Goal: Contribute content: Contribute content

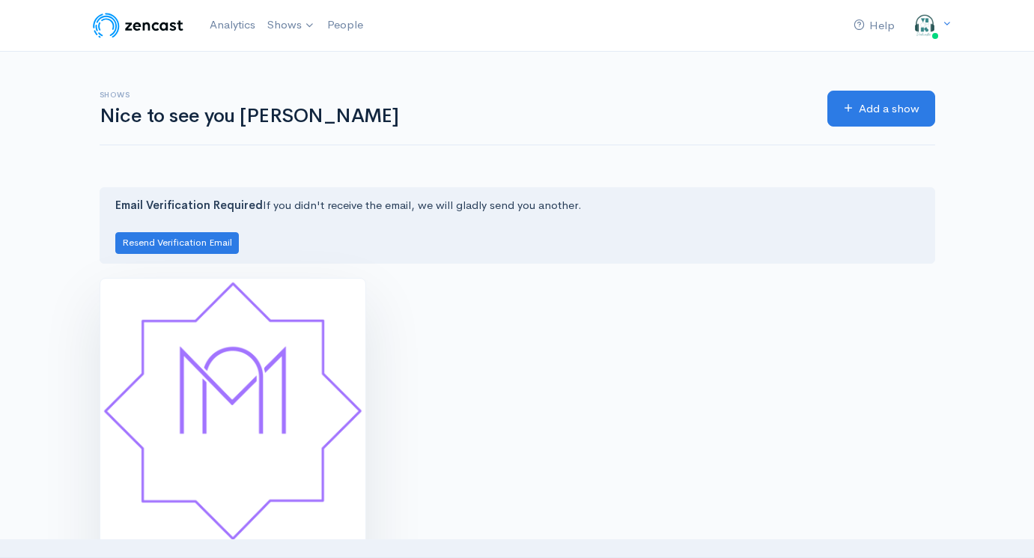
click at [283, 374] on img at bounding box center [232, 411] width 265 height 265
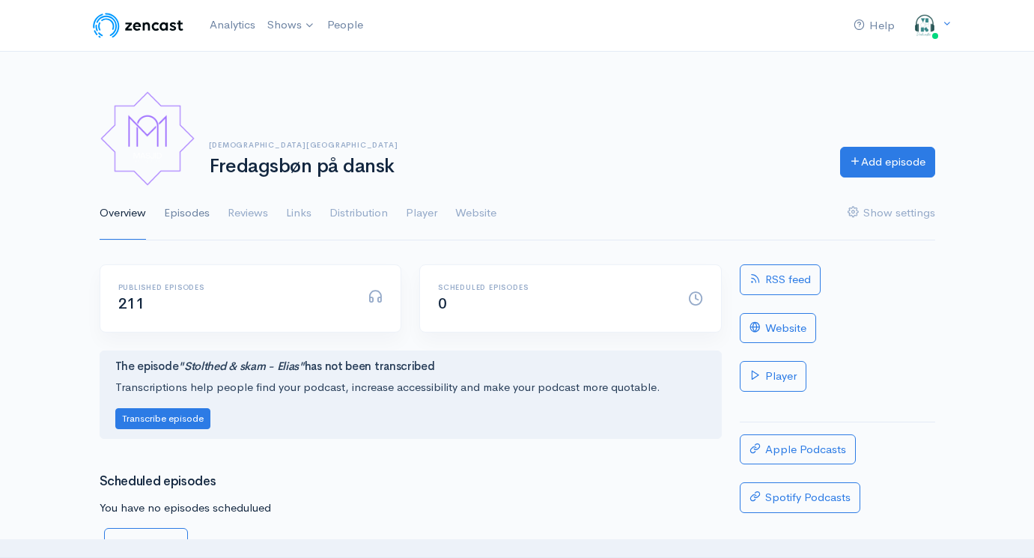
click at [196, 212] on link "Episodes" at bounding box center [187, 213] width 46 height 54
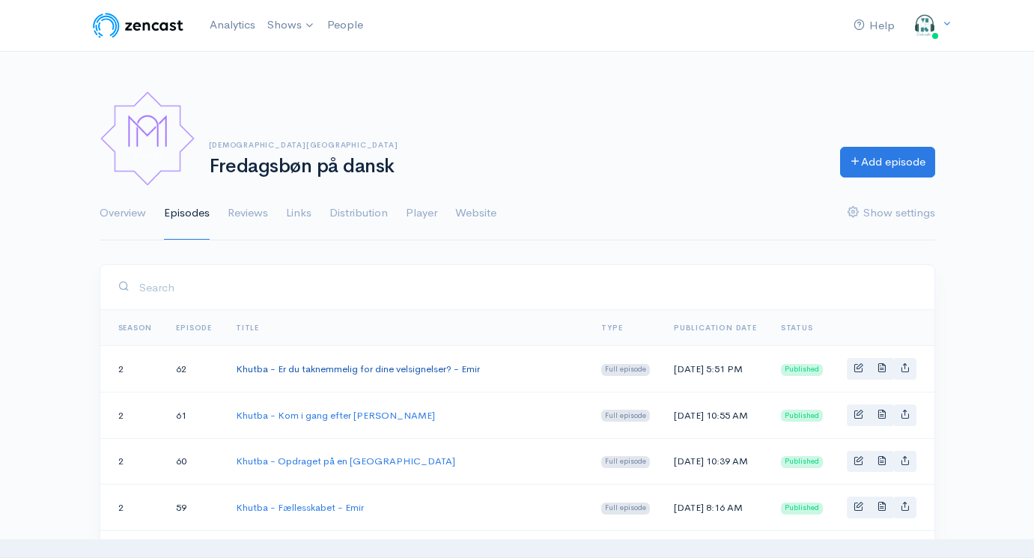
click at [380, 368] on link "Khutba - Er du taknemmelig for dine velsignelser? - Emir" at bounding box center [358, 368] width 244 height 13
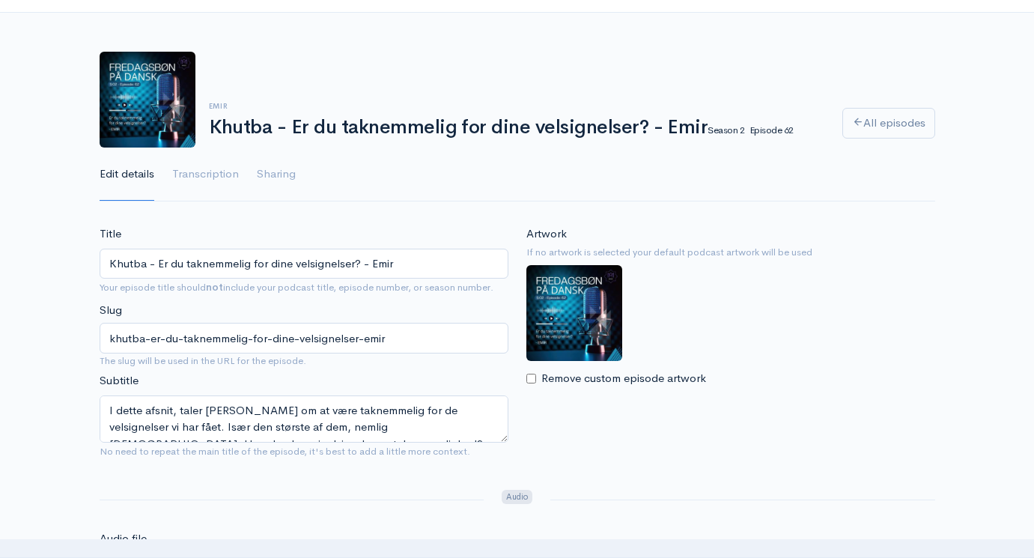
scroll to position [40, 0]
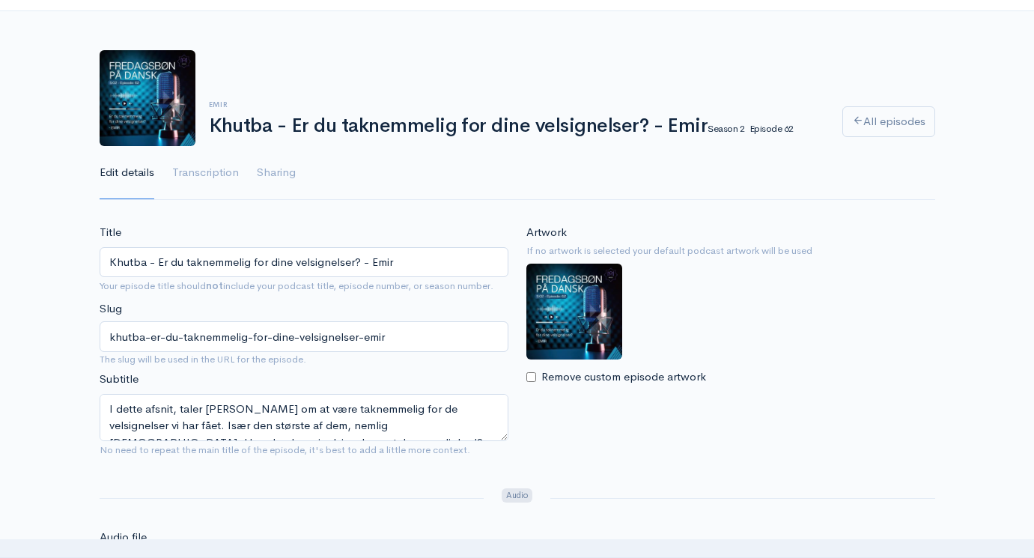
click at [416, 266] on input "Khutba - Er du taknemmelig for dine velsignelser? - Emir" at bounding box center [304, 262] width 409 height 31
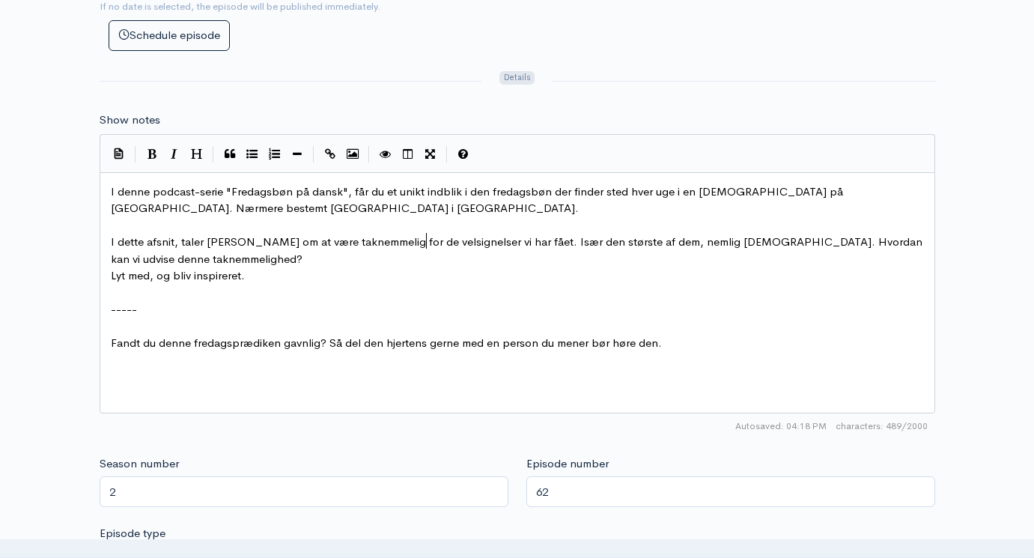
scroll to position [1, 0]
click at [422, 234] on span "I dette afsnit, taler [PERSON_NAME] om at være taknemmelig for de velsignelser …" at bounding box center [518, 249] width 815 height 31
type textarea "I denne podcast-serie "Fredagsbøn på dansk", får du et unikt indblik i den fred…"
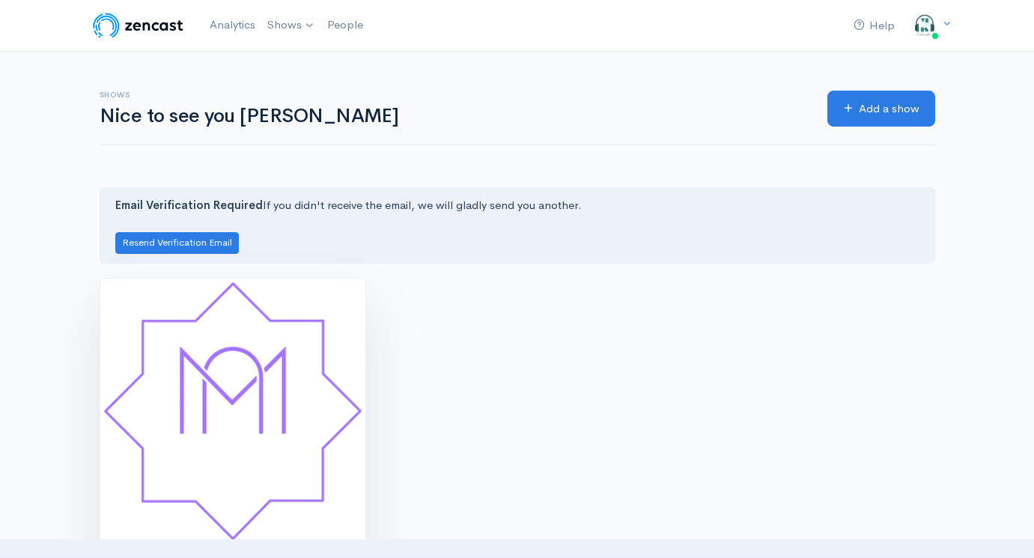
click at [277, 406] on img at bounding box center [232, 411] width 265 height 265
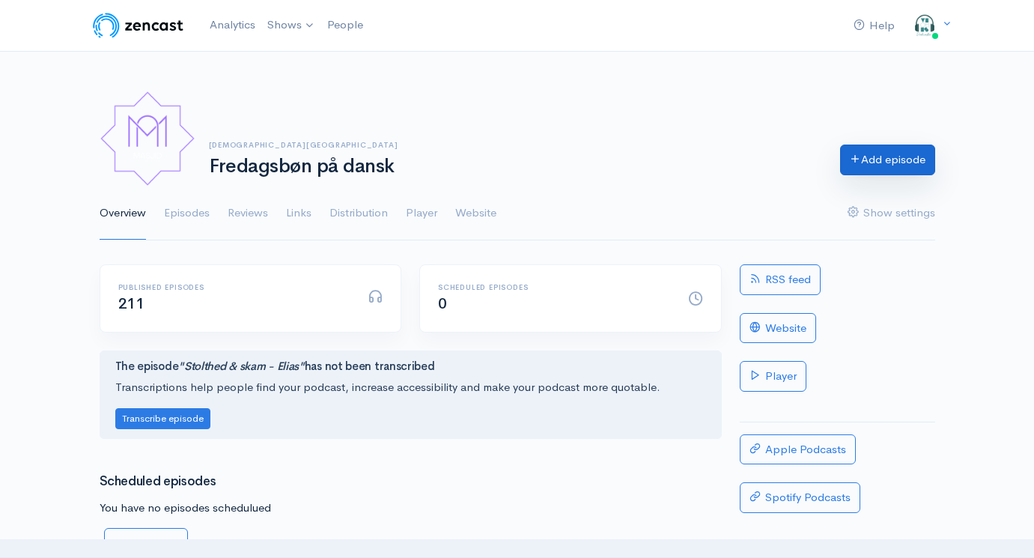
click at [890, 158] on link "Add episode" at bounding box center [887, 160] width 95 height 31
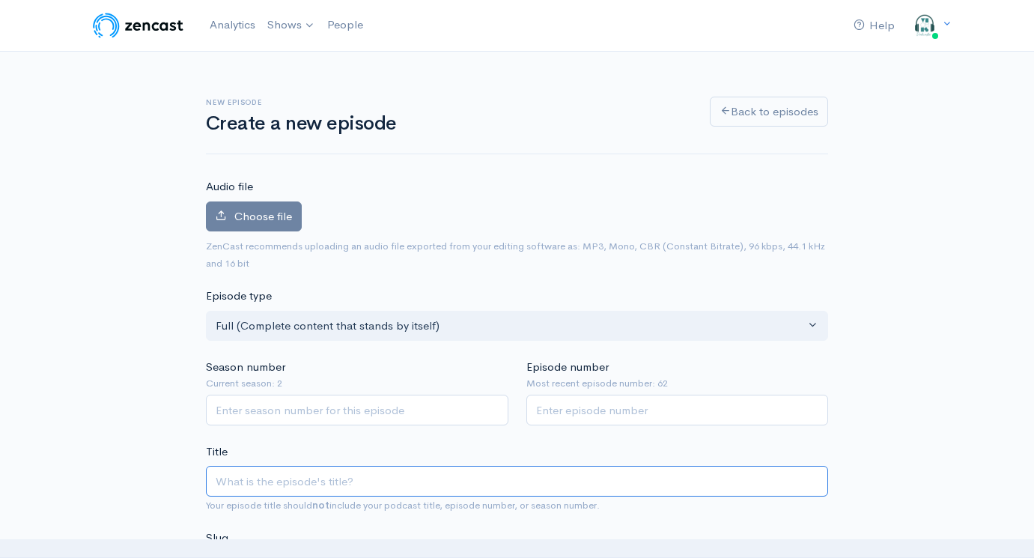
click at [371, 470] on input "Title" at bounding box center [517, 481] width 622 height 31
paste input "Khutba - Er du taknemmelig for dine velsignelser? - Emir"
type input "Khutba - Er du taknemmelig for dine velsignelser? - Emir"
type input "khutba-er-du-taknemmelig-for-dine-velsignelser-emir"
drag, startPoint x: 265, startPoint y: 475, endPoint x: 467, endPoint y: 473, distance: 201.5
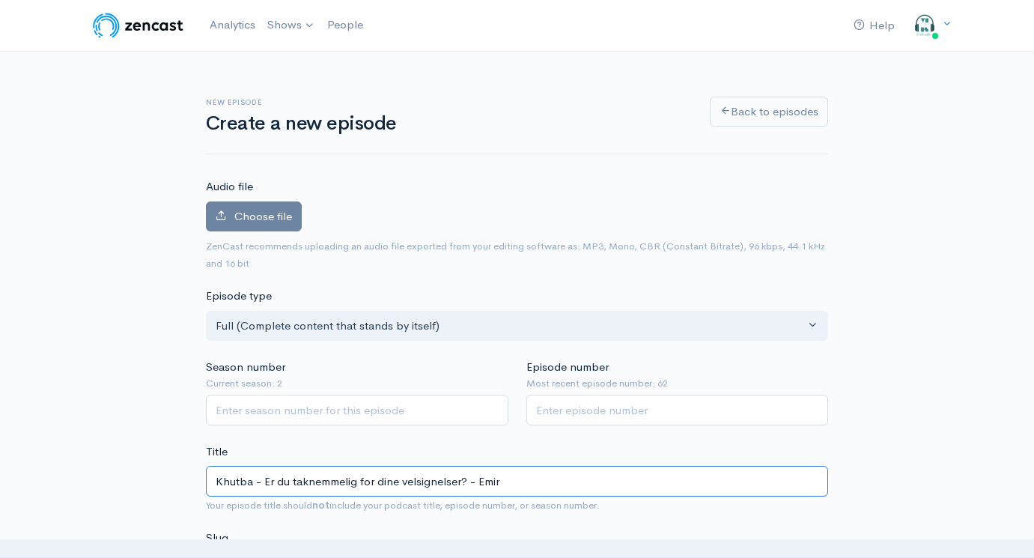
click at [467, 473] on input "Khutba - Er du taknemmelig for dine velsignelser? - Emir" at bounding box center [517, 481] width 622 height 31
paste input "Det sunde & raske hjerte"
type input "Khutba - Det sunde & raske hjerte - Emir"
type input "khutba-det-sunde-raske-hjerte-emir"
click at [407, 477] on input "Khutba - Det sunde & raske hjerte - Emir" at bounding box center [517, 481] width 622 height 31
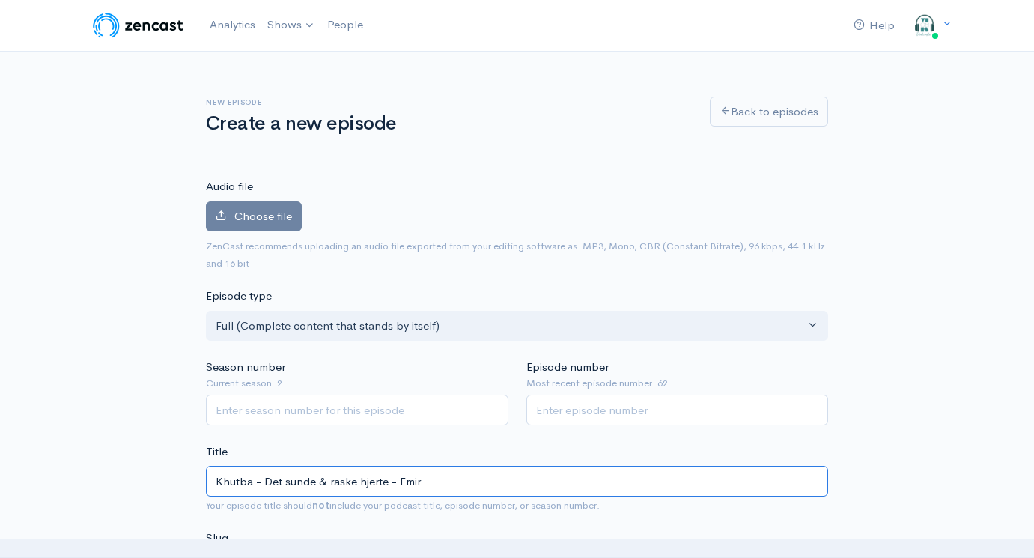
click at [407, 477] on input "Khutba - Det sunde & raske hjerte - Emir" at bounding box center [517, 481] width 622 height 31
type input "Khutba - Det sunde & raske hjerte - L"
type input "khutba-det-sunde-raske-hjerte-l"
type input "Khutba - Det sunde & raske hjerte - La"
type input "khutba-det-sunde-raske-hjerte-la"
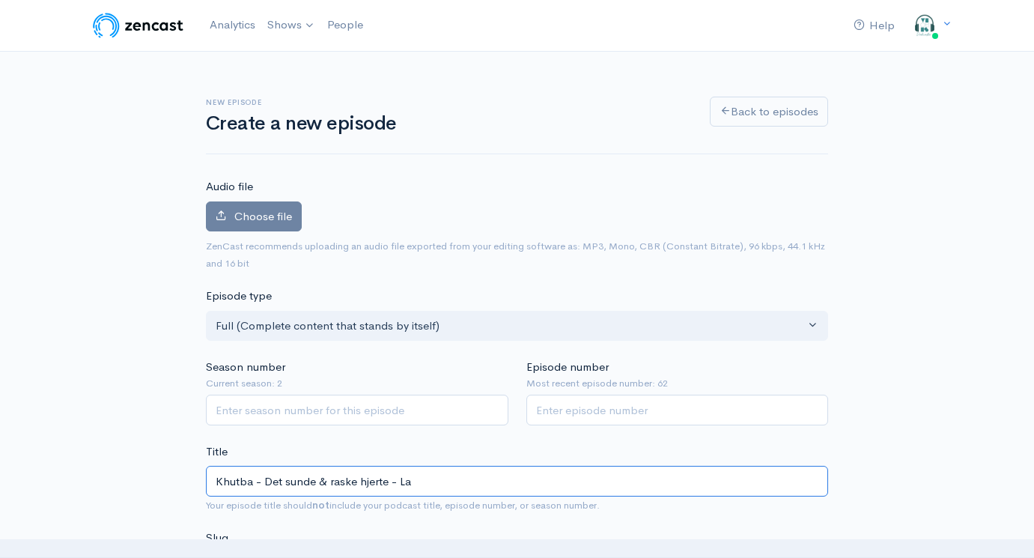
type input "Khutba - Det sunde & raske hjerte - Lav"
type input "khutba-det-sunde-raske-hjerte-lav"
type input "Khutba - Det sunde & raske hjerte - Lavr"
type input "khutba-det-sunde-raske-hjerte-lavr"
type input "Khutba - Det sunde & raske hjerte - Lavd"
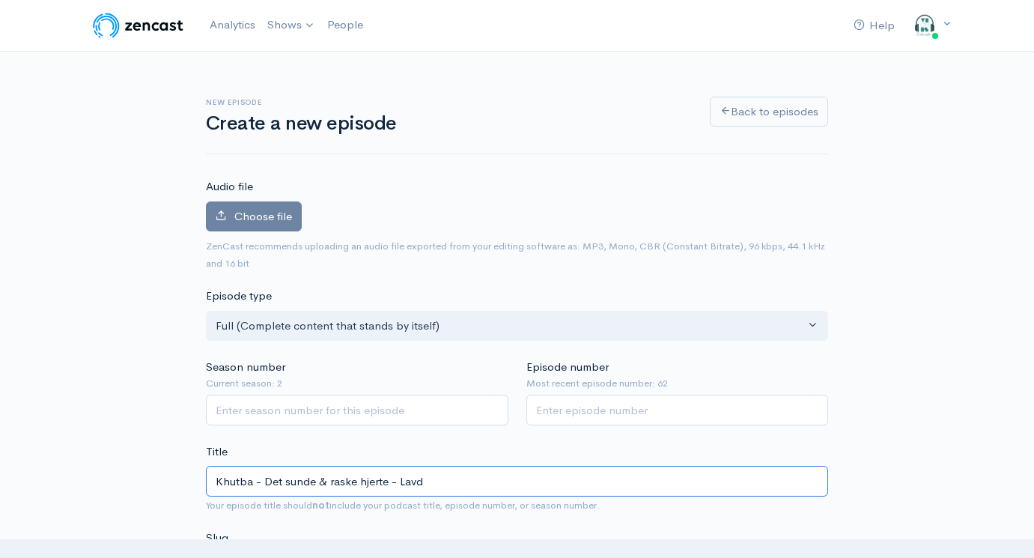
type input "khutba-det-sunde-raske-hjerte-lavd"
type input "Khutba - Det sunde & raske hjerte - Lavdri"
type input "khutba-det-sunde-raske-hjerte-lavdri"
type input "Khutba - Det sunde & raske hjerte - Lavdrim"
type input "khutba-det-sunde-raske-hjerte-lavdrim"
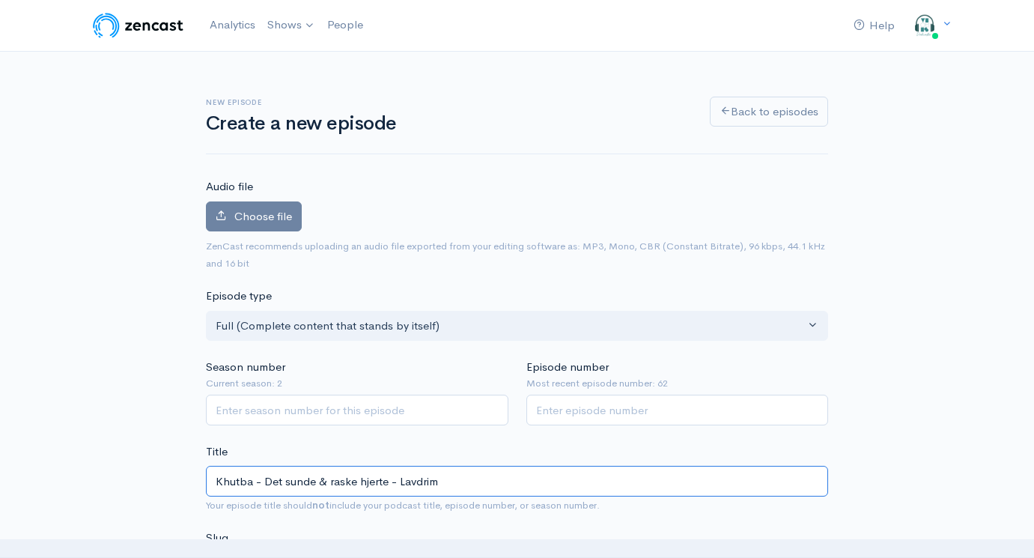
type input "Khutba - Det sunde & raske hjerte - Lavdrim"
click at [356, 408] on input "Season number" at bounding box center [357, 410] width 303 height 31
type input "2"
click at [653, 407] on input "Episode number" at bounding box center [678, 410] width 303 height 31
type input "63"
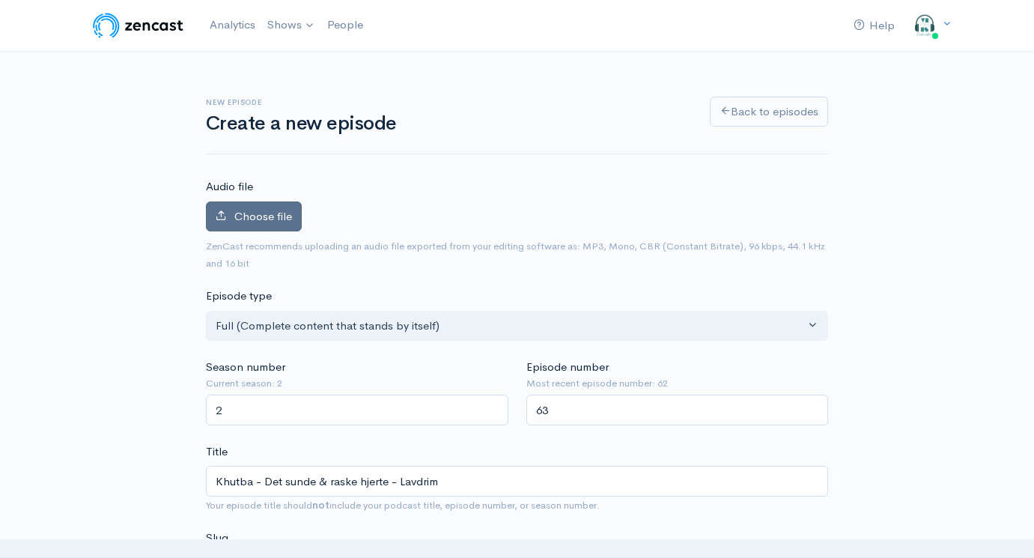
click at [264, 207] on label "Choose file" at bounding box center [254, 216] width 96 height 31
click at [0, 0] on input "Choose file" at bounding box center [0, 0] width 0 height 0
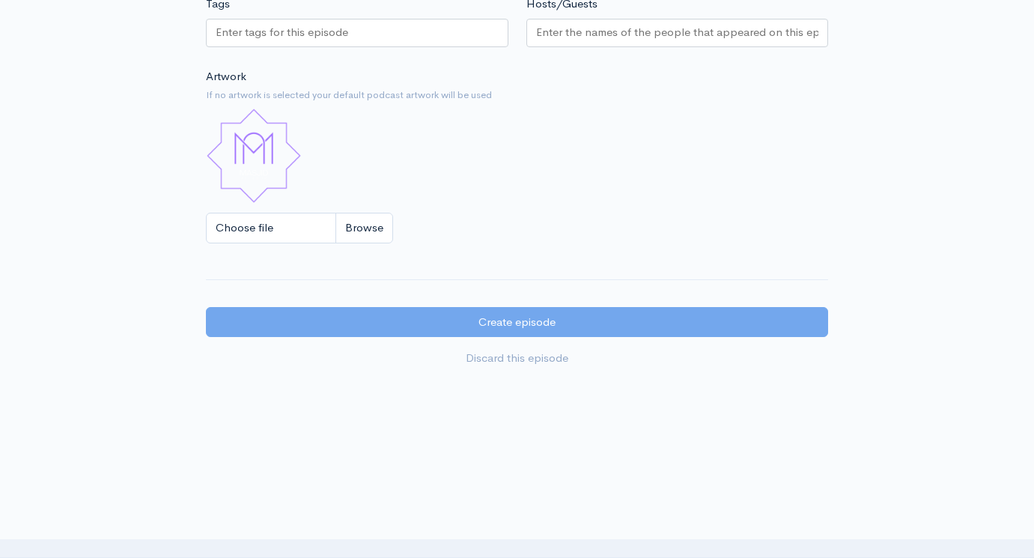
scroll to position [1271, 0]
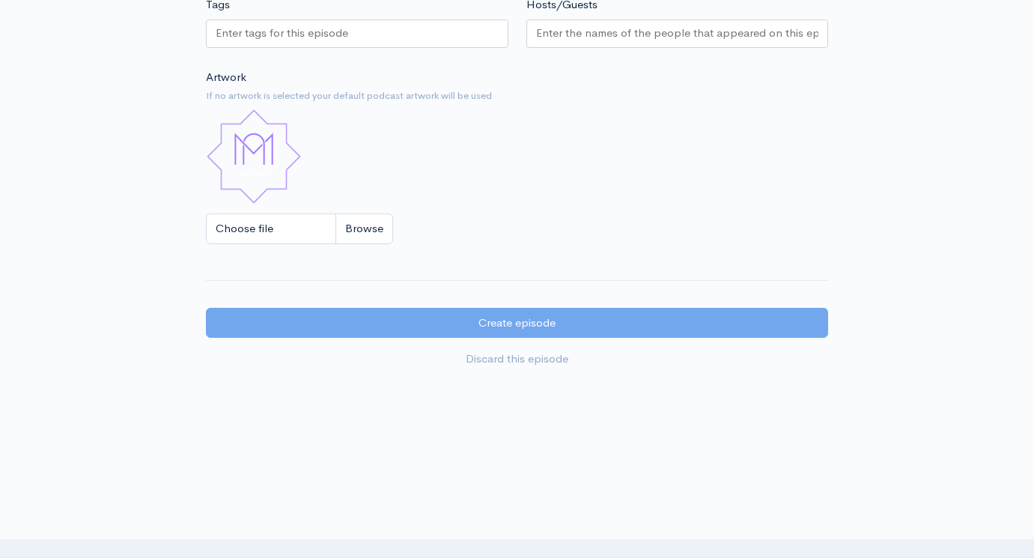
click at [367, 213] on input "Choose file" at bounding box center [299, 228] width 187 height 31
type input "C:\fakepath\Fredagsbøn på dansk skabelon-5.jpg"
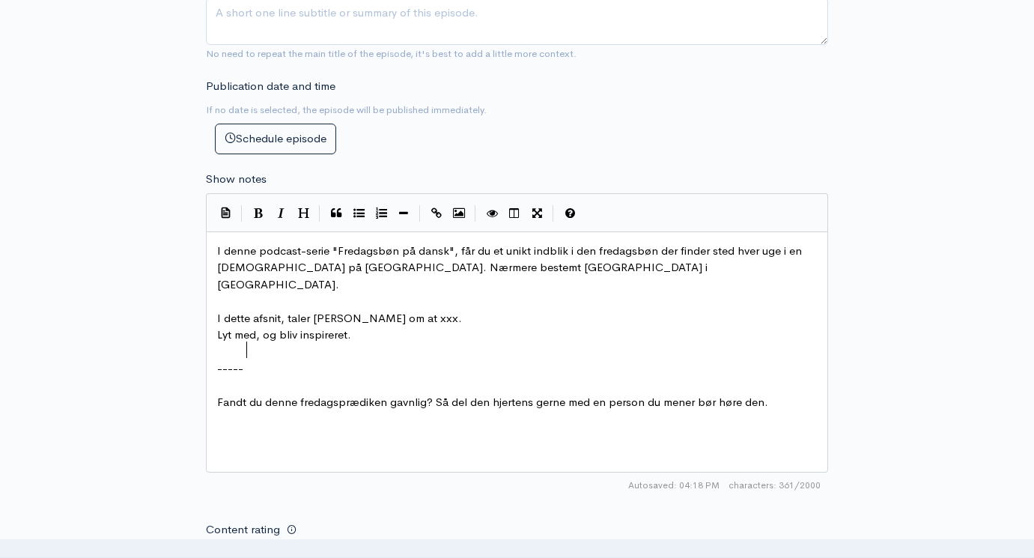
scroll to position [7, 0]
click at [389, 330] on div "I denne podcast-serie "Fredagsbøn på dansk", får du et unikt indblik i den fred…" at bounding box center [517, 327] width 606 height 169
type textarea "I denne podcast-serie "Fredagsbøn på dansk", får du et unikt indblik i den fred…"
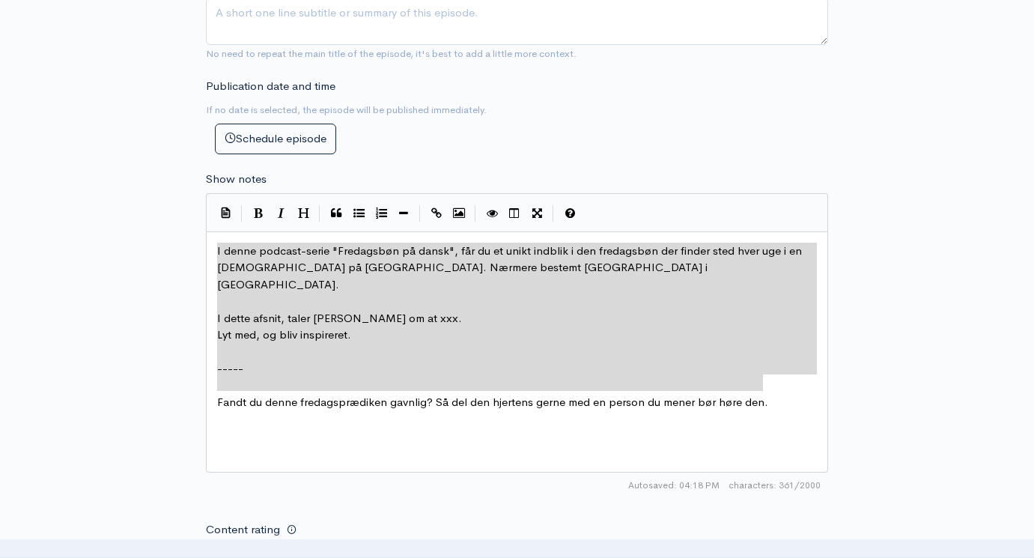
paste textarea
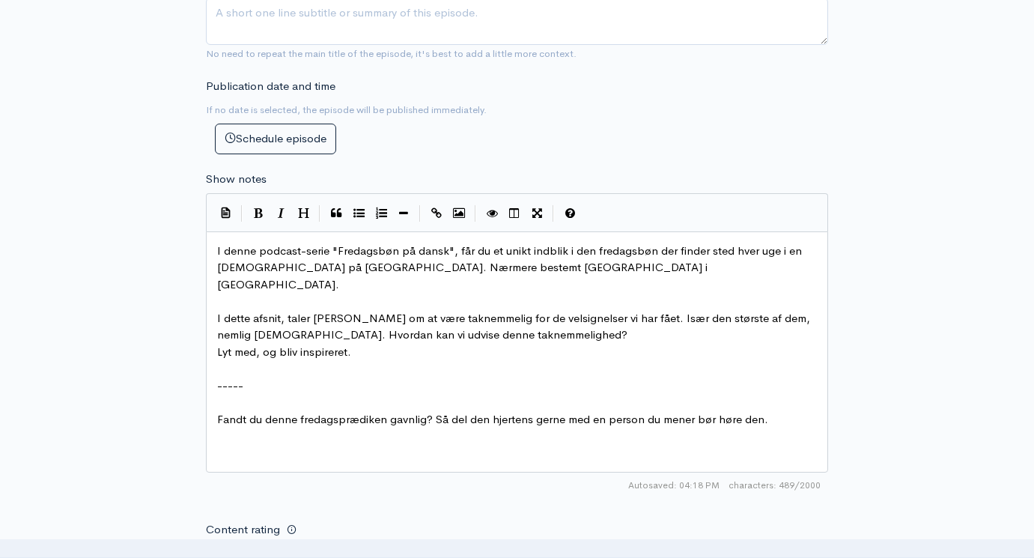
click at [324, 311] on span "I dette afsnit, taler [PERSON_NAME] om at være taknemmelig for de velsignelser …" at bounding box center [515, 326] width 596 height 31
type textarea "Laav"
type textarea "vdrim"
drag, startPoint x: 386, startPoint y: 276, endPoint x: 625, endPoint y: 267, distance: 239.8
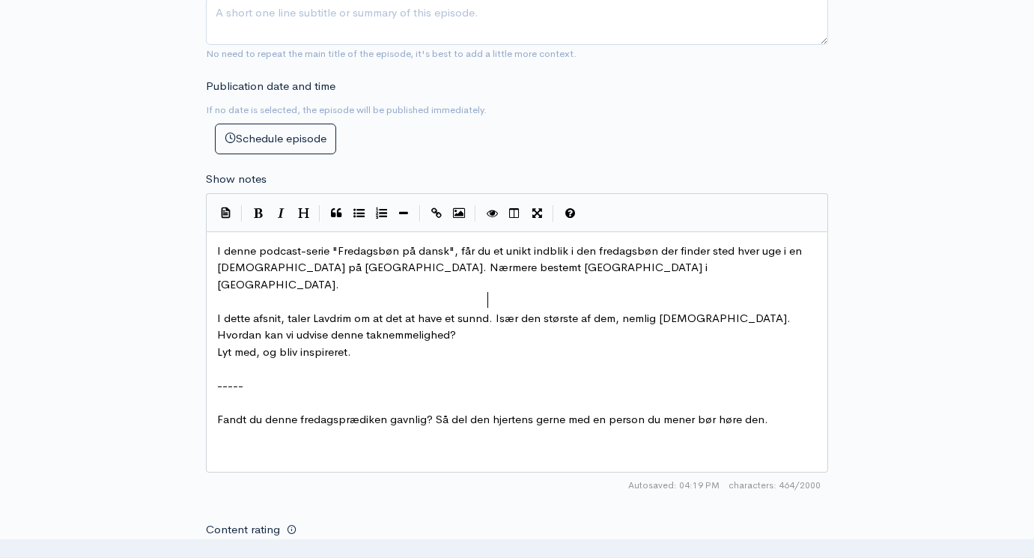
type textarea "det at have et [PERSON_NAME]"
type textarea "dt og raskt hjerte."
type textarea "Hvorfor det er vigtigt. Hva"
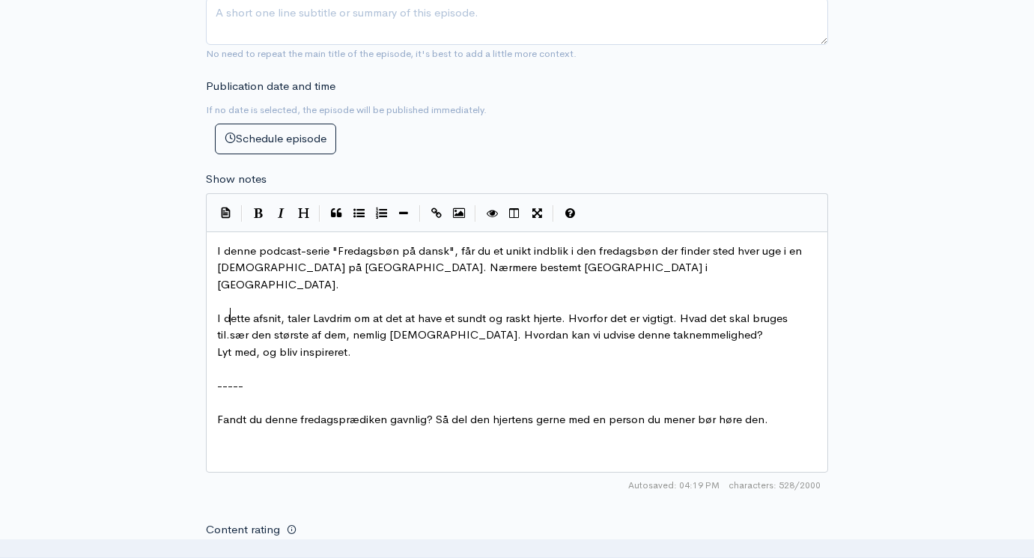
type textarea "d det skal bruges til. o"
type textarea "I"
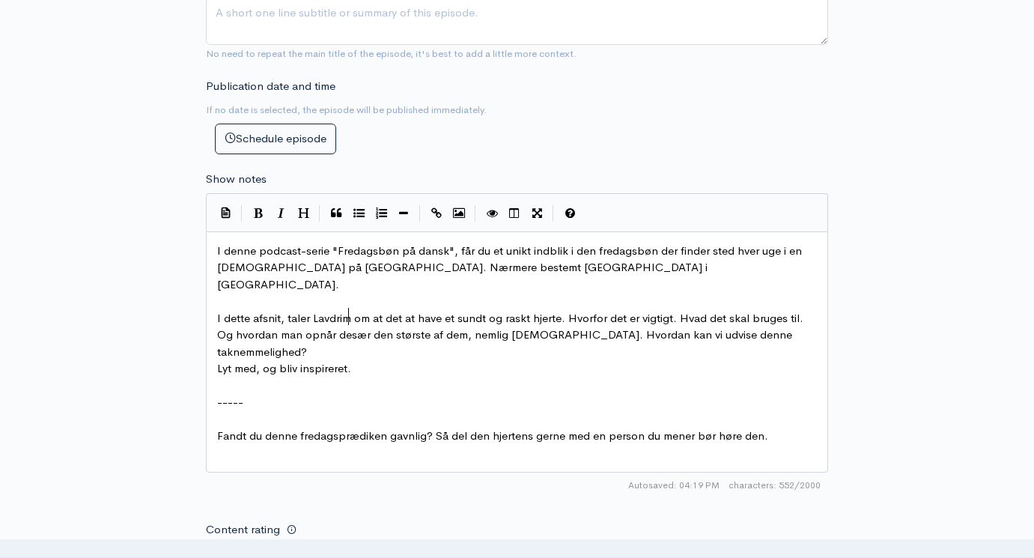
type textarea "Og hvordan man opnår det"
click at [797, 360] on pre "Lyt med, og bliv inspireret." at bounding box center [517, 368] width 606 height 17
type textarea "?"
click at [797, 360] on pre "Lyt med, og bliv inspireret." at bounding box center [517, 368] width 606 height 17
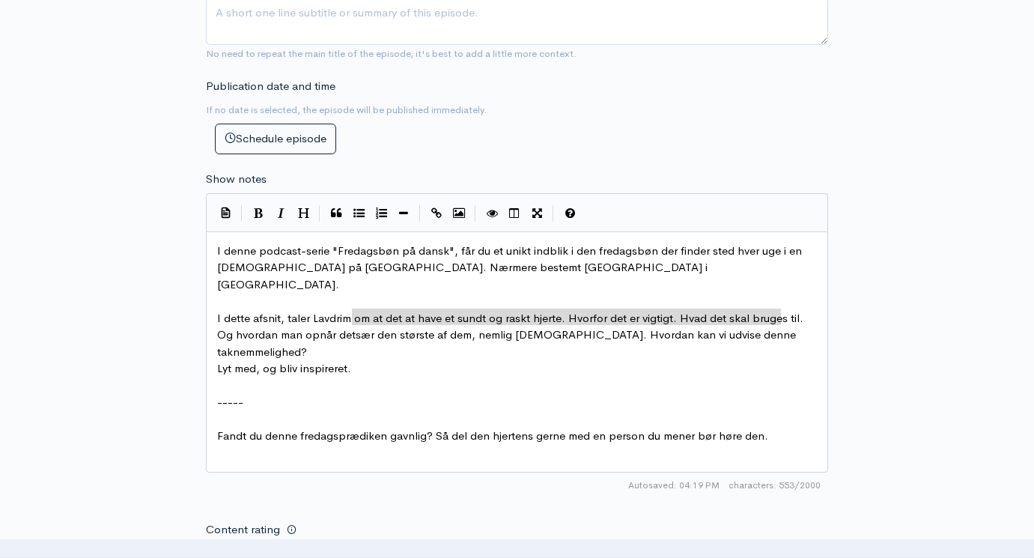
drag, startPoint x: 798, startPoint y: 287, endPoint x: 352, endPoint y: 288, distance: 446.4
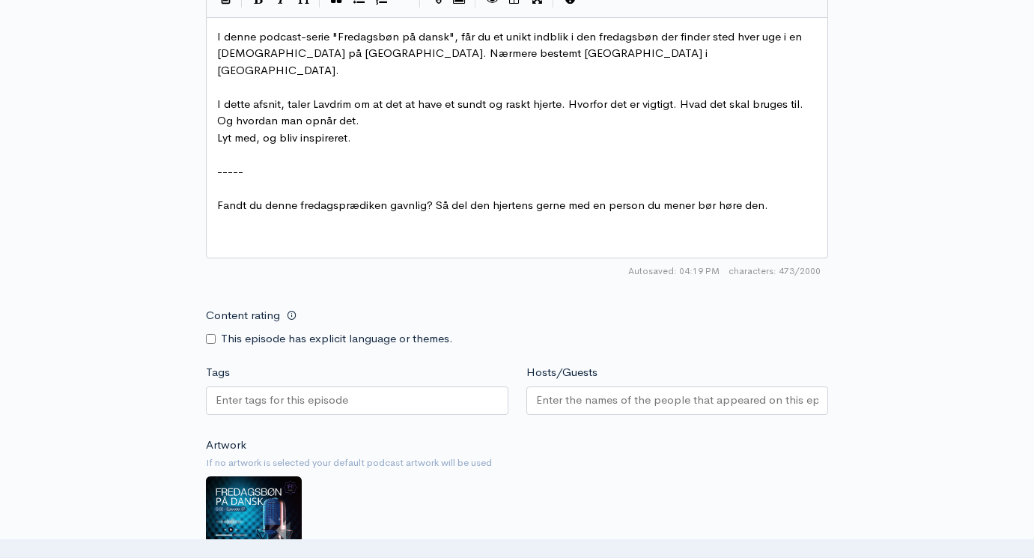
scroll to position [940, 0]
type textarea "."
click at [649, 392] on input "Hosts/Guests" at bounding box center [677, 400] width 283 height 17
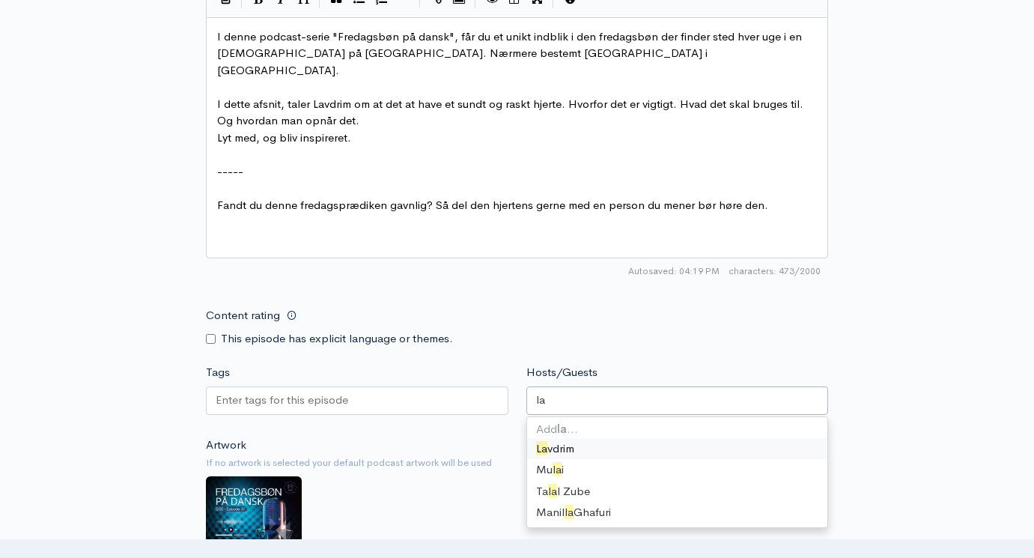
type input "lav"
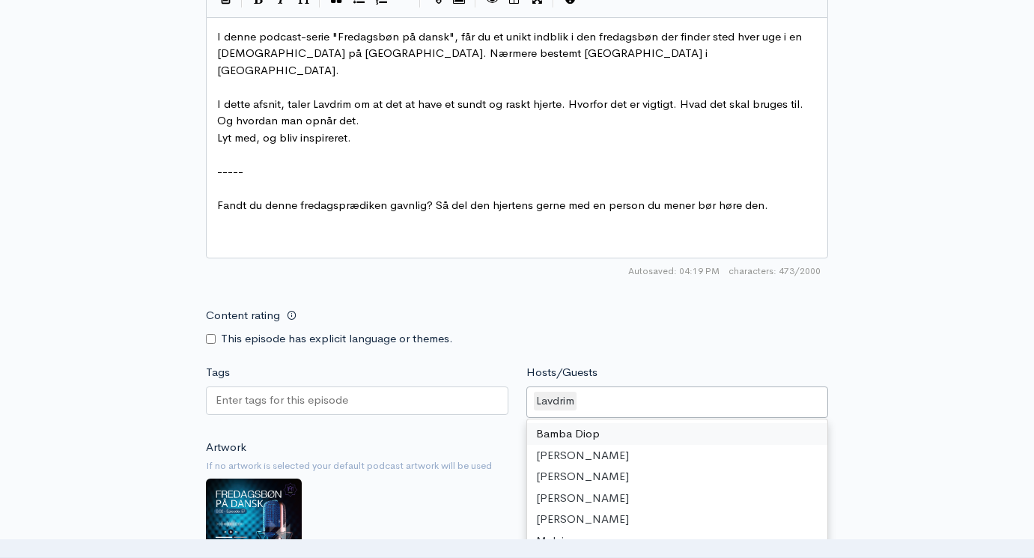
click at [362, 386] on div at bounding box center [357, 400] width 303 height 28
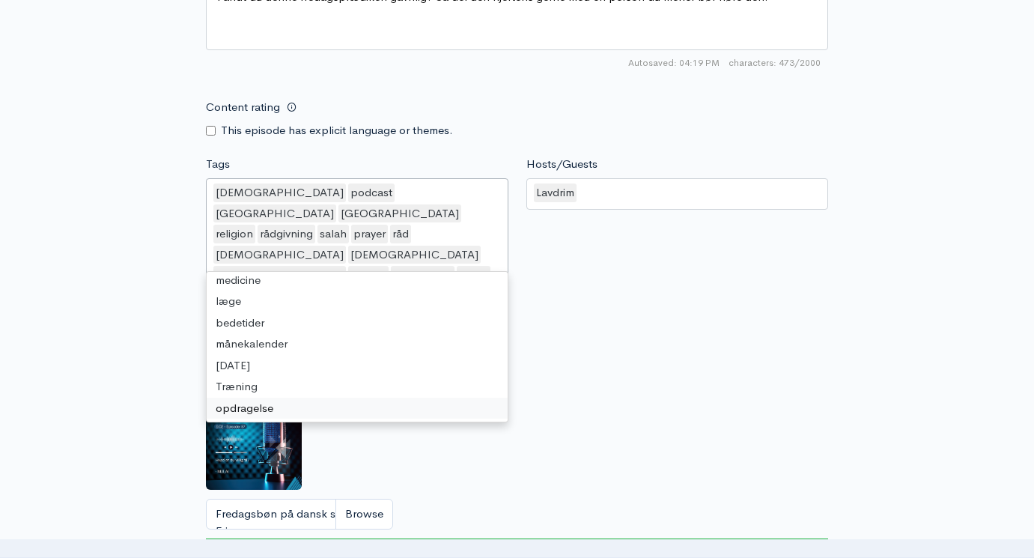
scroll to position [0, 0]
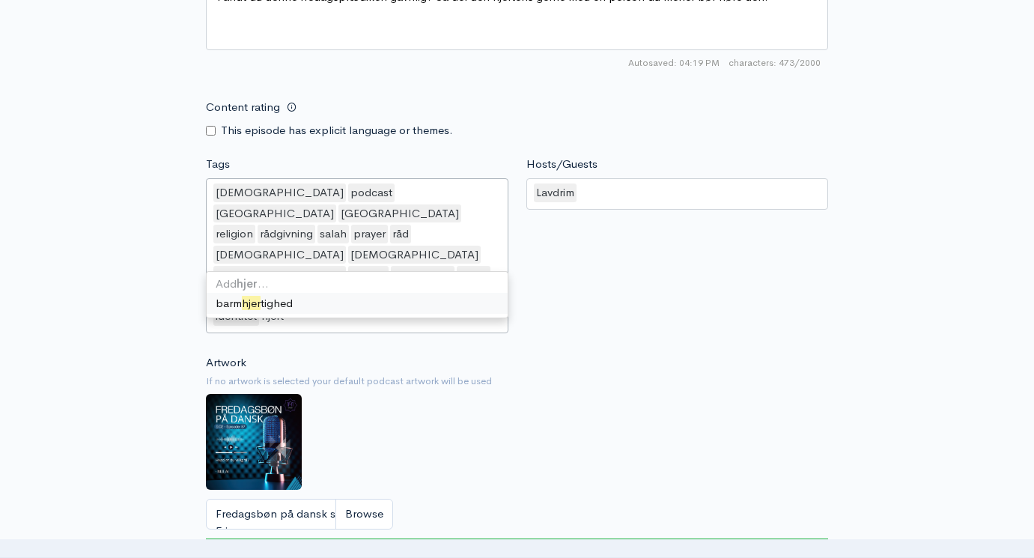
type input "hjerte"
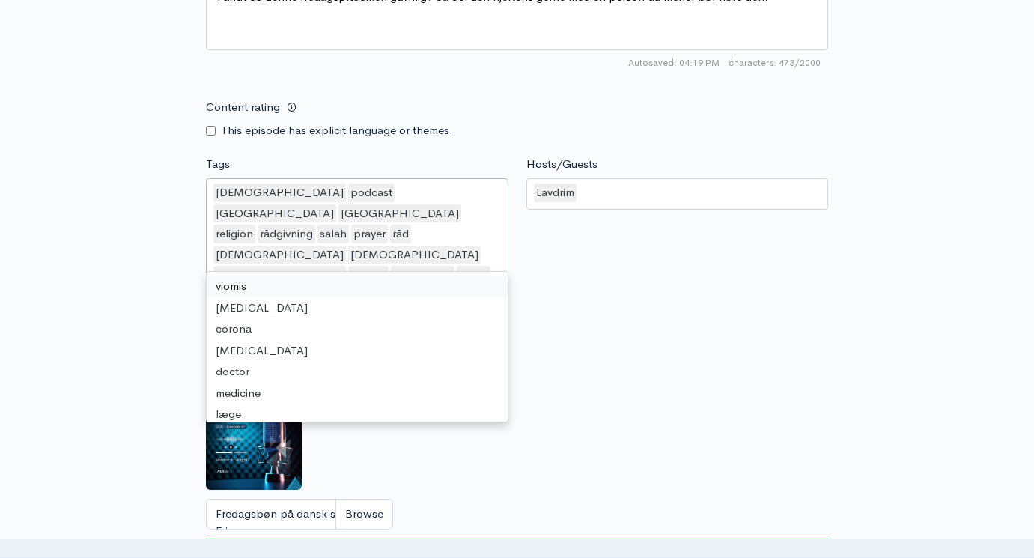
click at [637, 354] on div "Artwork If no artwork is selected your default podcast artwork will be used [PE…" at bounding box center [517, 463] width 622 height 219
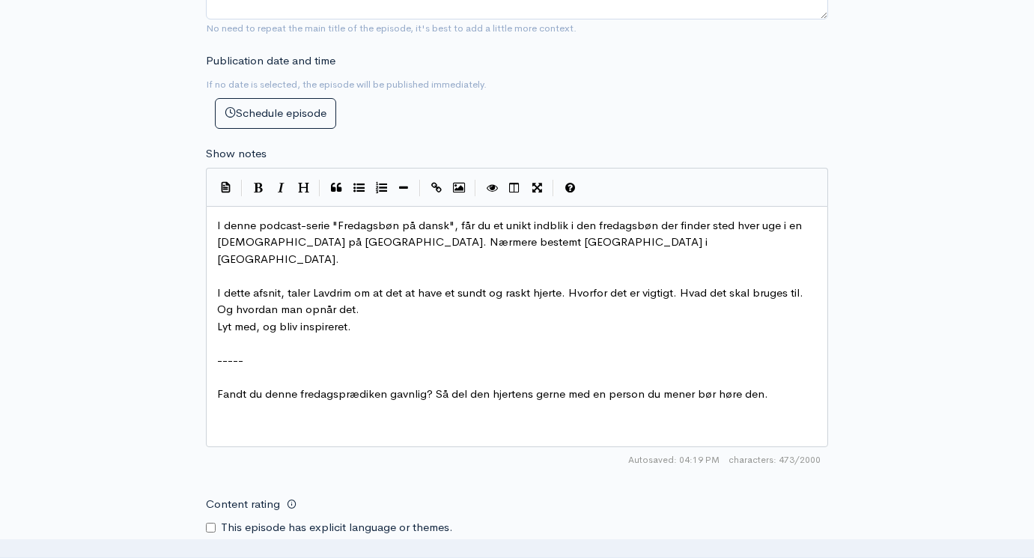
scroll to position [607, 0]
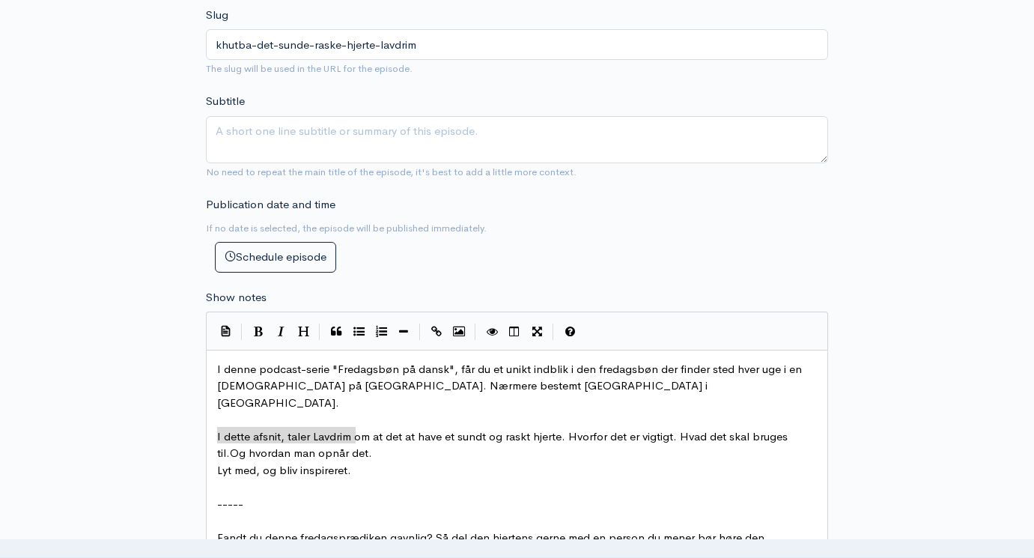
type textarea "I dette afsnit, taler Lavdrim om at det at have et sundt og raskt hjerte. Hvorf…"
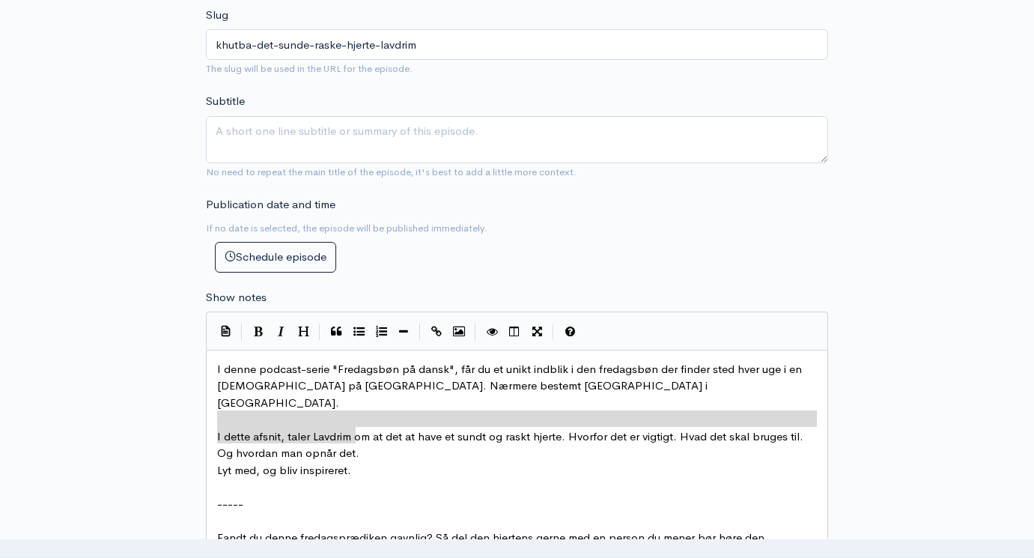
drag, startPoint x: 369, startPoint y: 408, endPoint x: 138, endPoint y: 387, distance: 232.4
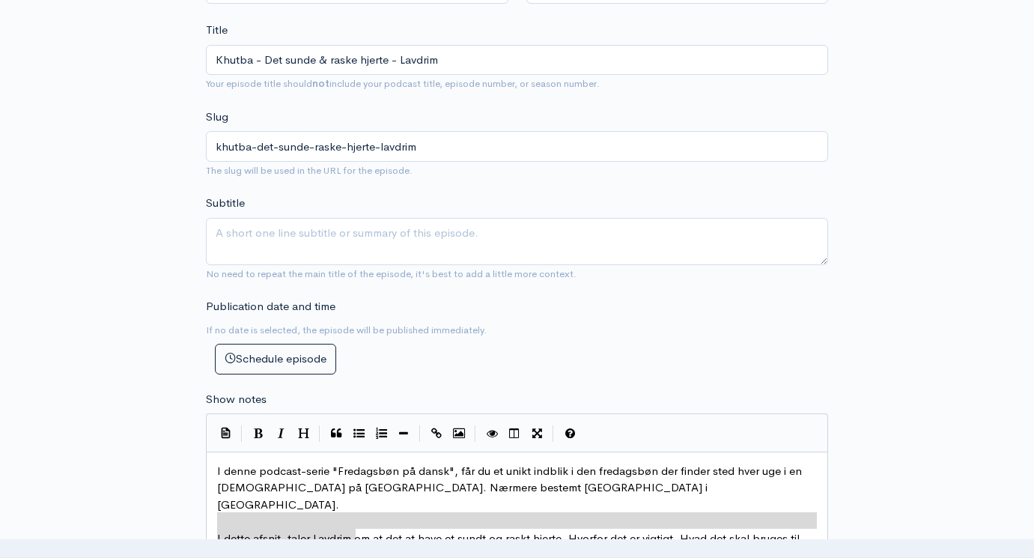
scroll to position [501, 0]
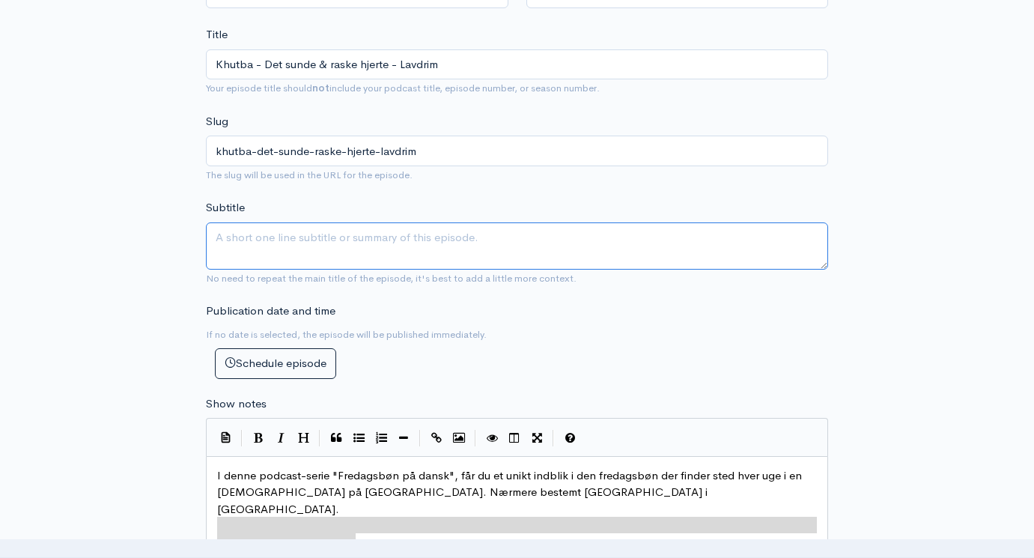
click at [263, 222] on textarea "Subtitle" at bounding box center [517, 245] width 622 height 47
paste textarea "I dette afsnit, taler Lavdrim om at det at have et sundt og raskt hjerte. Hvorf…"
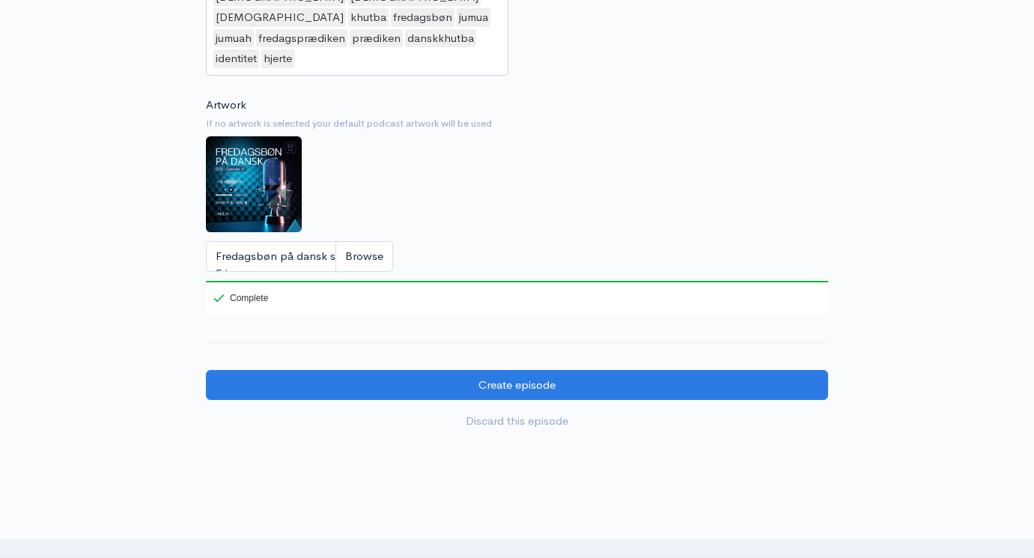
scroll to position [1404, 0]
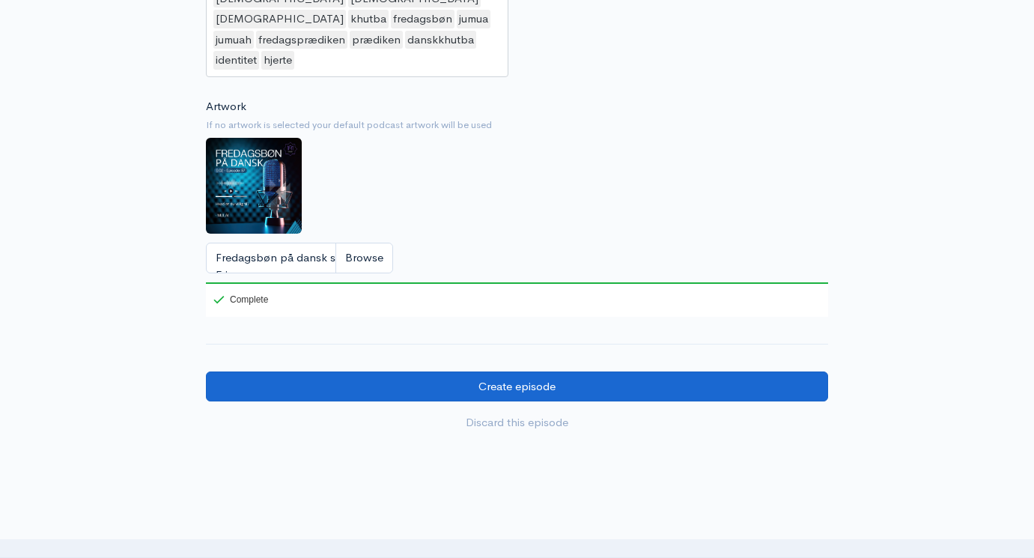
type textarea "I dette afsnit, taler Lavdrim om at det at have et sundt og raskt hjerte. Hvorf…"
click at [482, 371] on input "Create episode" at bounding box center [517, 386] width 622 height 31
